Goal: Check status

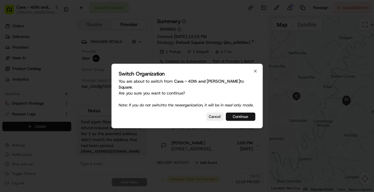
click at [243, 115] on button "Continue" at bounding box center [241, 116] width 30 height 8
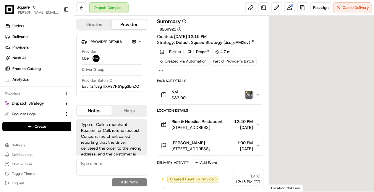
scroll to position [56, 0]
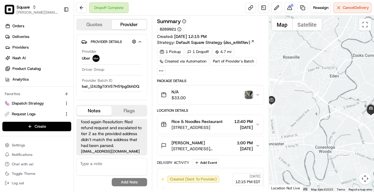
click at [209, 117] on button "Rice & Noodles Restaurant 1238 Lititz Pike, Lancaster, PA 17601, USA 12:40 PM 0…" at bounding box center [210, 124] width 106 height 19
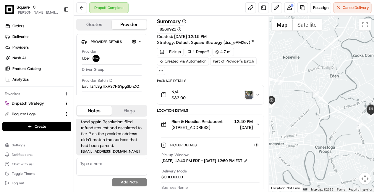
click at [209, 117] on button "Rice & Noodles Restaurant 1238 Lititz Pike, Lancaster, PA 17601, USA 12:40 PM 0…" at bounding box center [210, 124] width 106 height 19
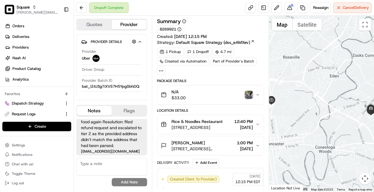
click at [206, 144] on div "Maggie Alboum" at bounding box center [203, 143] width 63 height 6
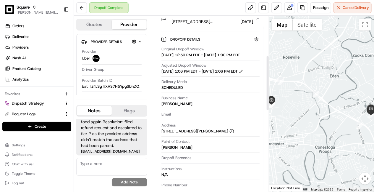
scroll to position [127, 0]
